Goal: Navigation & Orientation: Go to known website

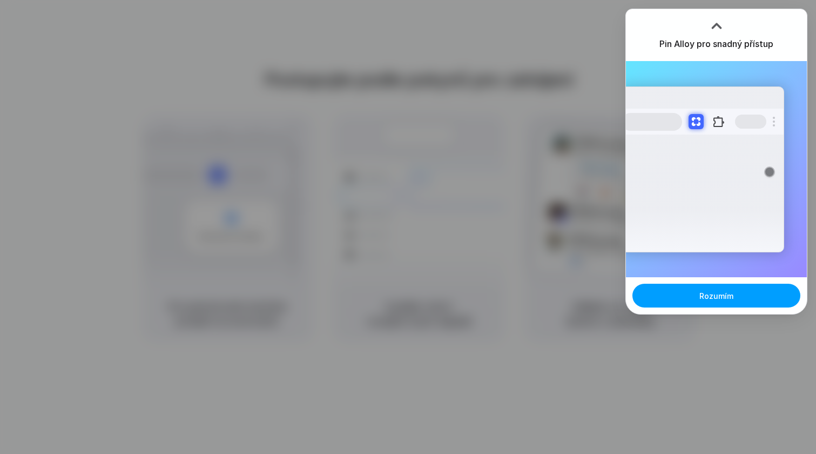
click at [753, 297] on button "Rozumím" at bounding box center [716, 296] width 168 height 24
